Goal: Find specific page/section: Find specific page/section

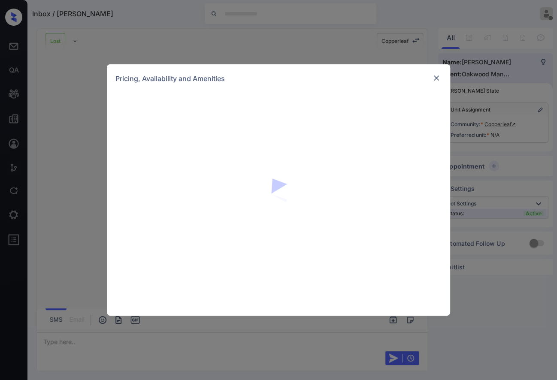
scroll to position [278, 0]
click at [437, 77] on img at bounding box center [436, 78] width 9 height 9
click at [436, 78] on img at bounding box center [436, 78] width 9 height 9
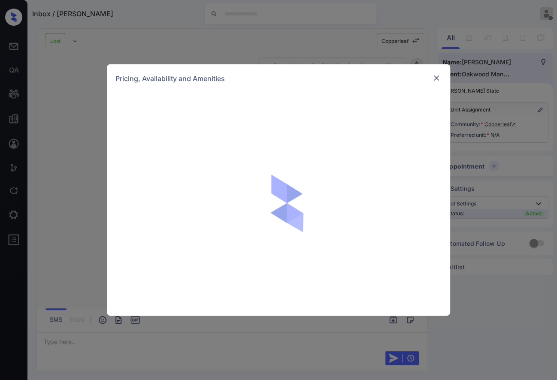
click at [436, 78] on img at bounding box center [436, 78] width 9 height 9
click at [356, 190] on div at bounding box center [278, 204] width 343 height 223
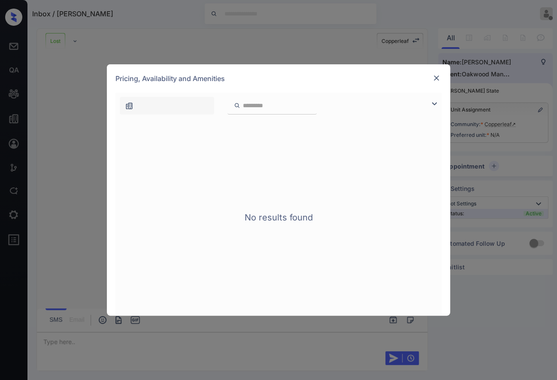
click at [435, 80] on img at bounding box center [436, 78] width 9 height 9
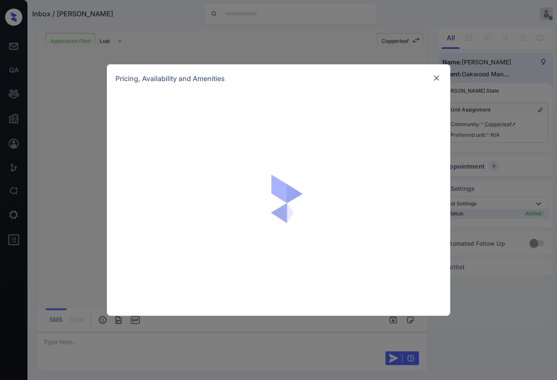
scroll to position [400, 0]
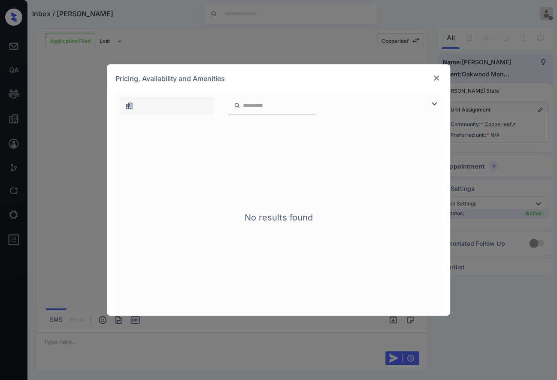
click at [435, 77] on img at bounding box center [436, 78] width 9 height 9
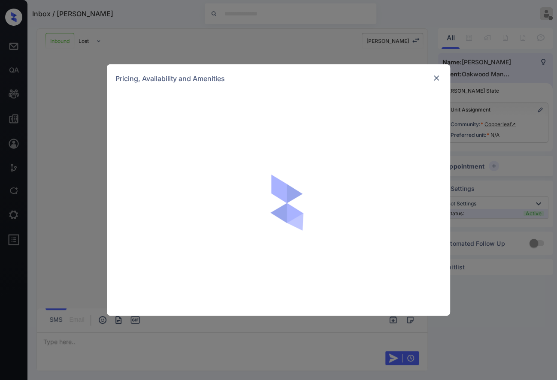
scroll to position [215, 0]
click at [312, 205] on img at bounding box center [287, 204] width 94 height 94
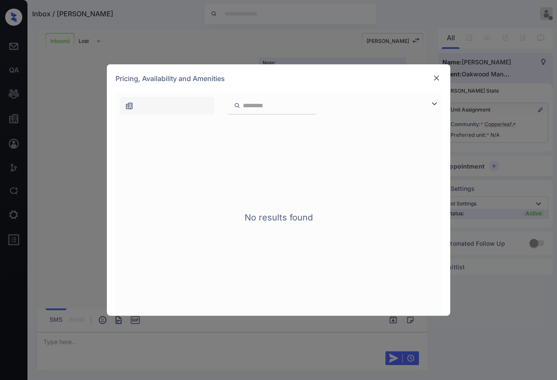
click at [438, 78] on img at bounding box center [436, 78] width 9 height 9
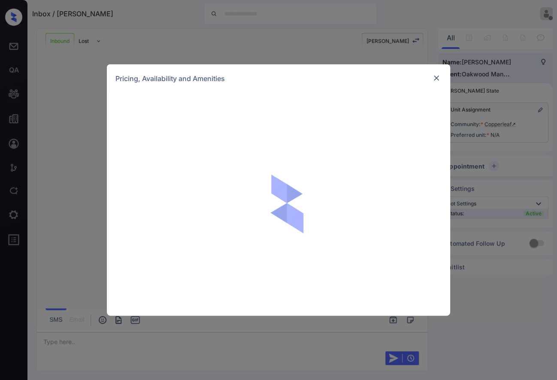
scroll to position [366, 0]
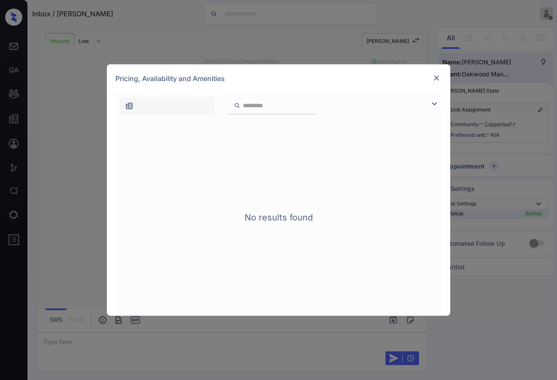
click at [439, 75] on img at bounding box center [436, 78] width 9 height 9
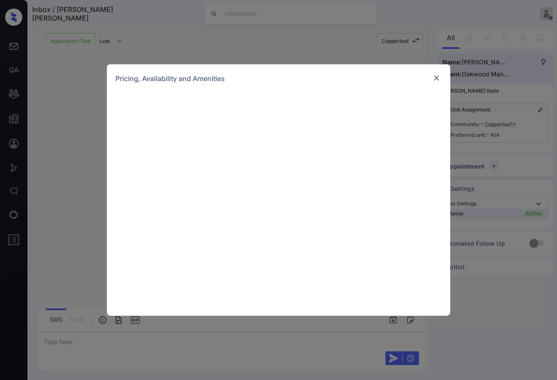
scroll to position [76, 0]
click at [376, 145] on div at bounding box center [278, 204] width 343 height 223
click at [436, 78] on img at bounding box center [436, 78] width 9 height 9
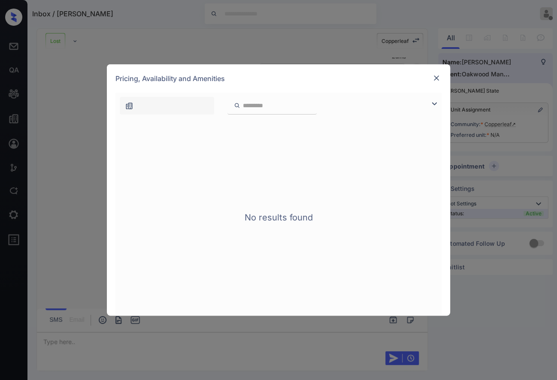
click at [436, 76] on img at bounding box center [436, 78] width 9 height 9
